Goal: Obtain resource: Download file/media

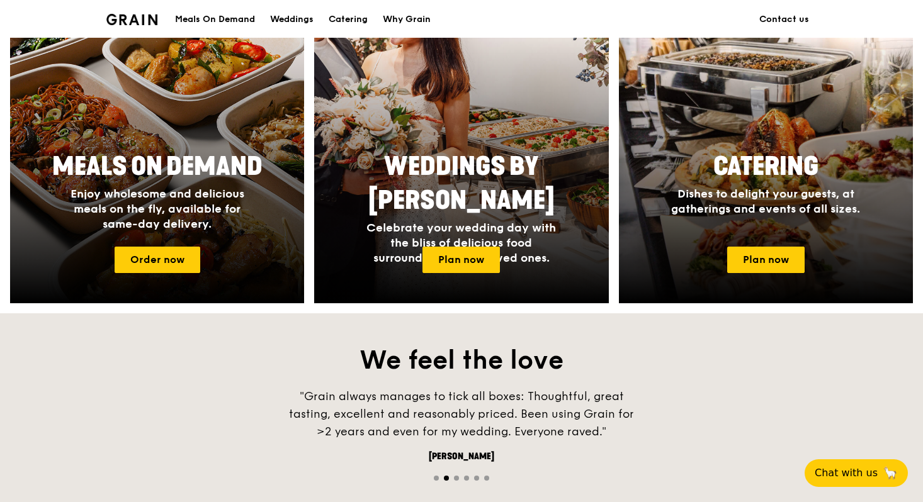
scroll to position [565, 0]
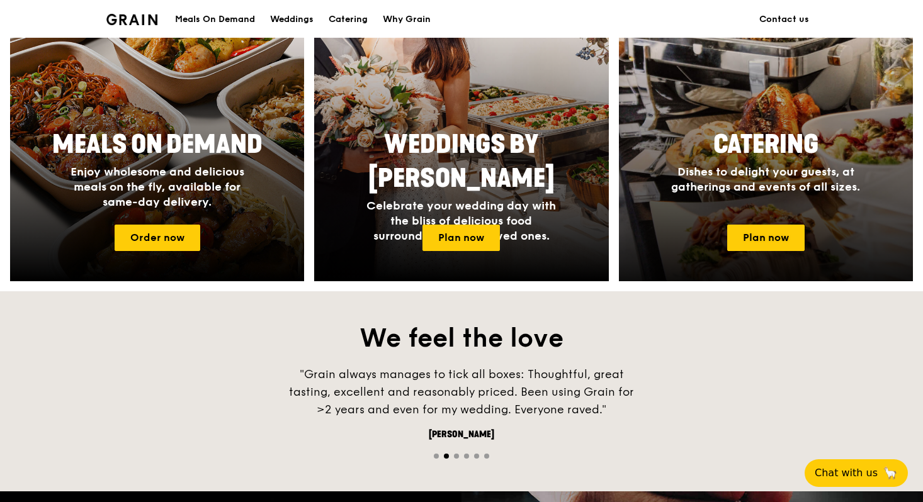
click at [715, 206] on div "Catering Dishes to delight your guests, at gatherings and events of all sizes." at bounding box center [766, 169] width 294 height 92
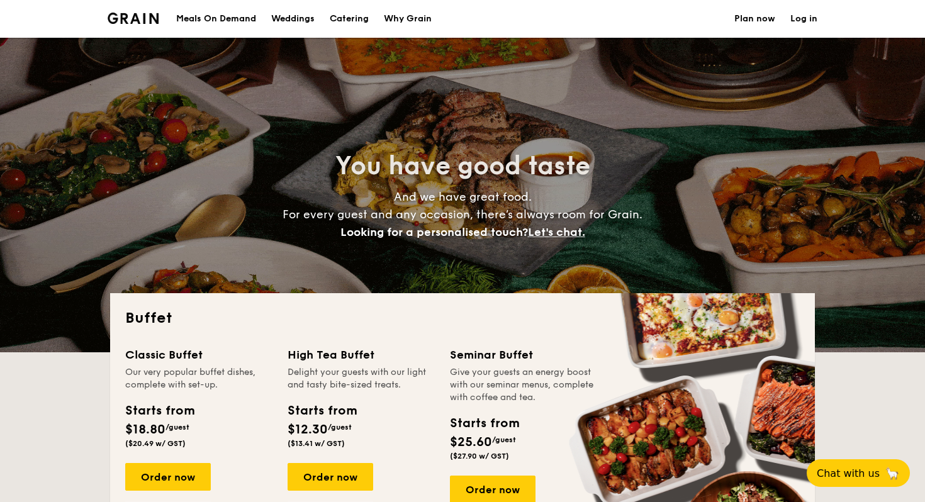
select select
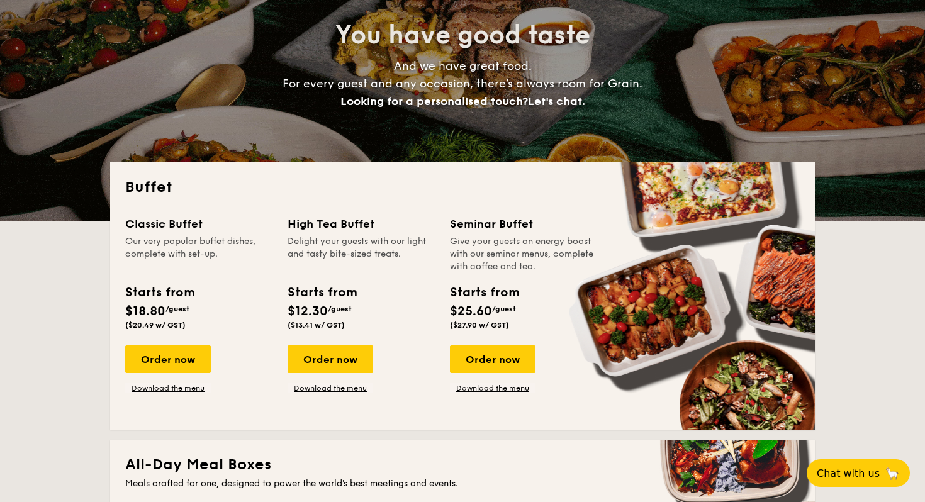
scroll to position [160, 0]
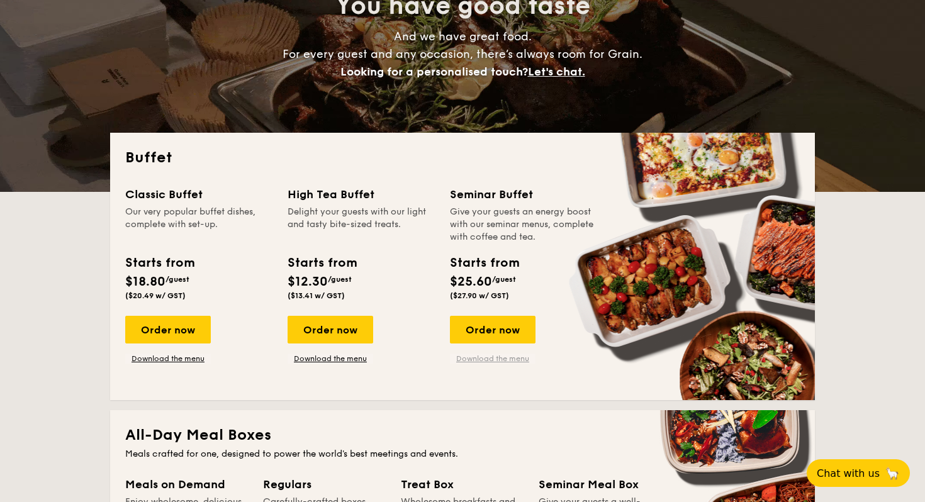
click at [505, 357] on link "Download the menu" at bounding box center [493, 359] width 86 height 10
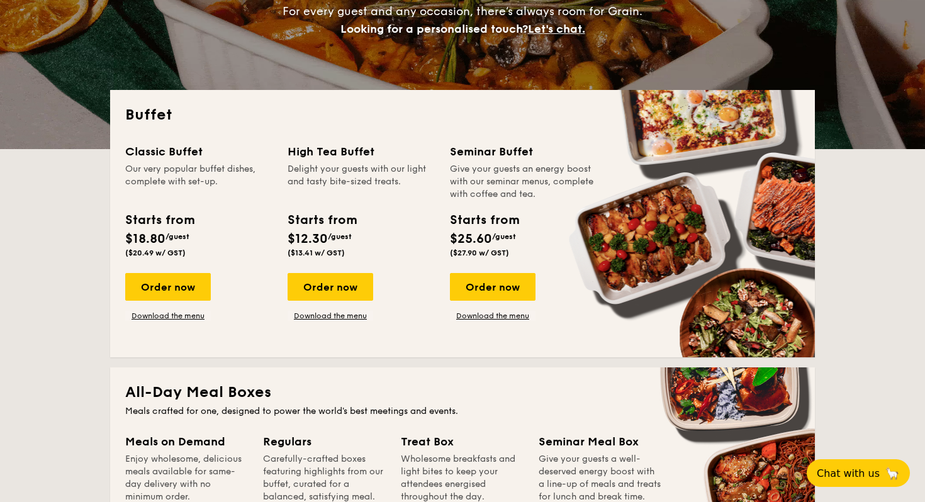
scroll to position [204, 0]
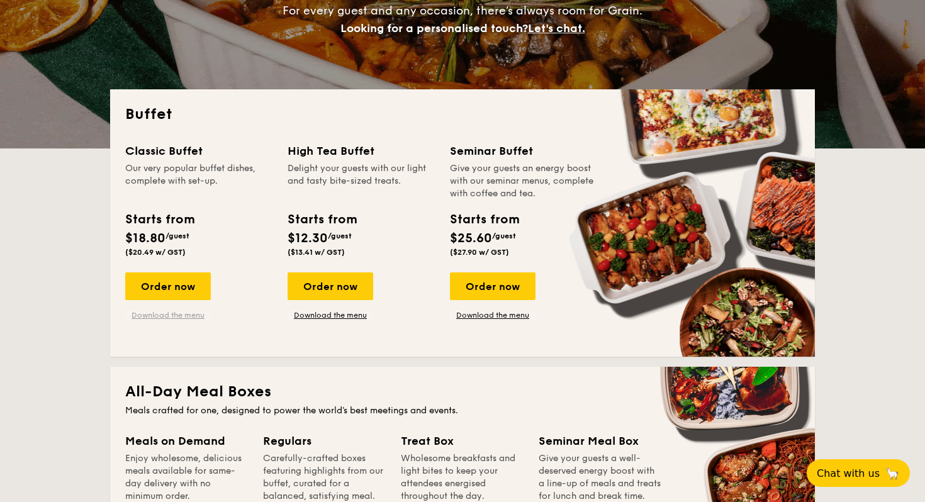
click at [157, 315] on link "Download the menu" at bounding box center [168, 315] width 86 height 10
